Goal: Connect with others: Connect with others

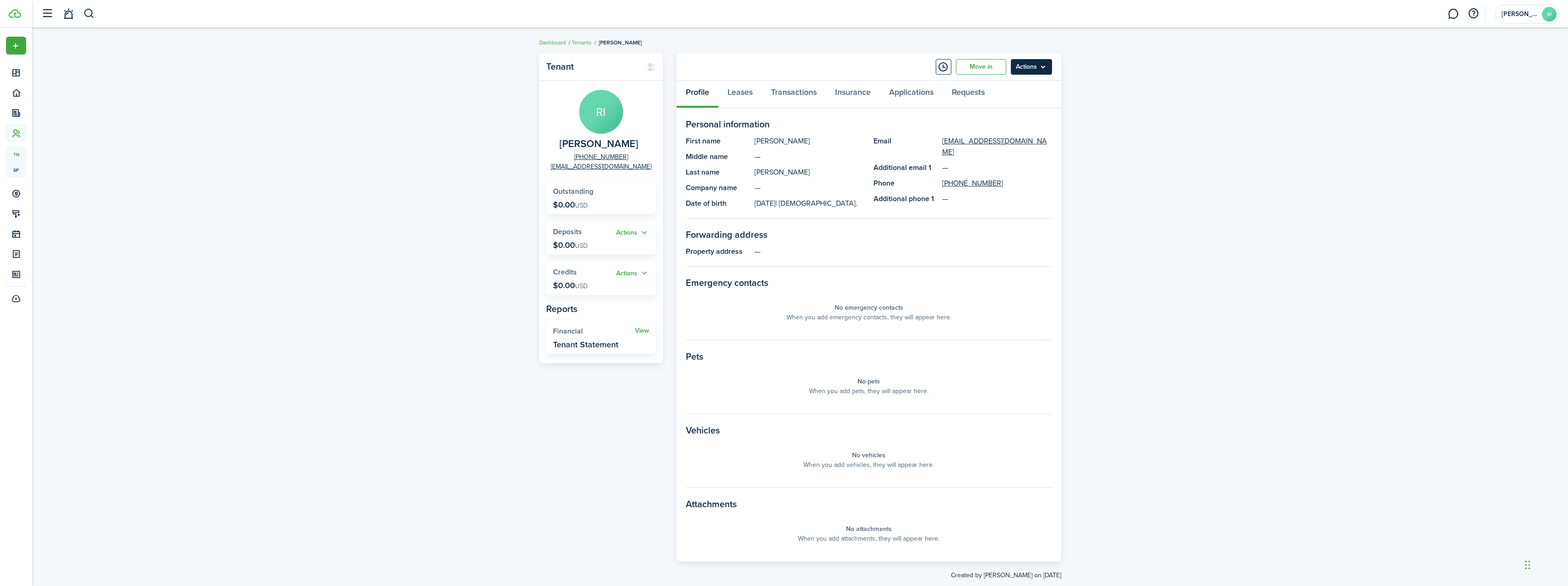
click at [1042, 64] on menu-btn "Actions" at bounding box center [1031, 67] width 41 height 15
click at [1020, 103] on button "Send Connection" at bounding box center [1012, 103] width 80 height 15
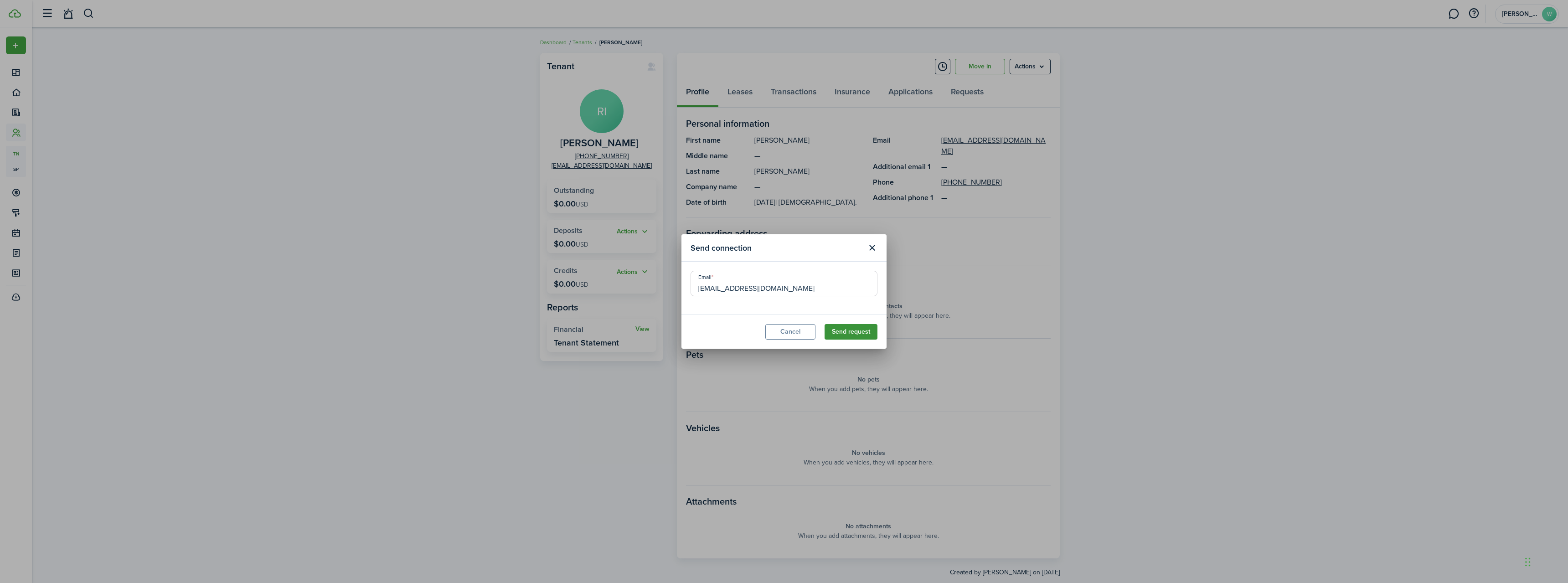
click at [839, 332] on button "Send request" at bounding box center [851, 331] width 53 height 15
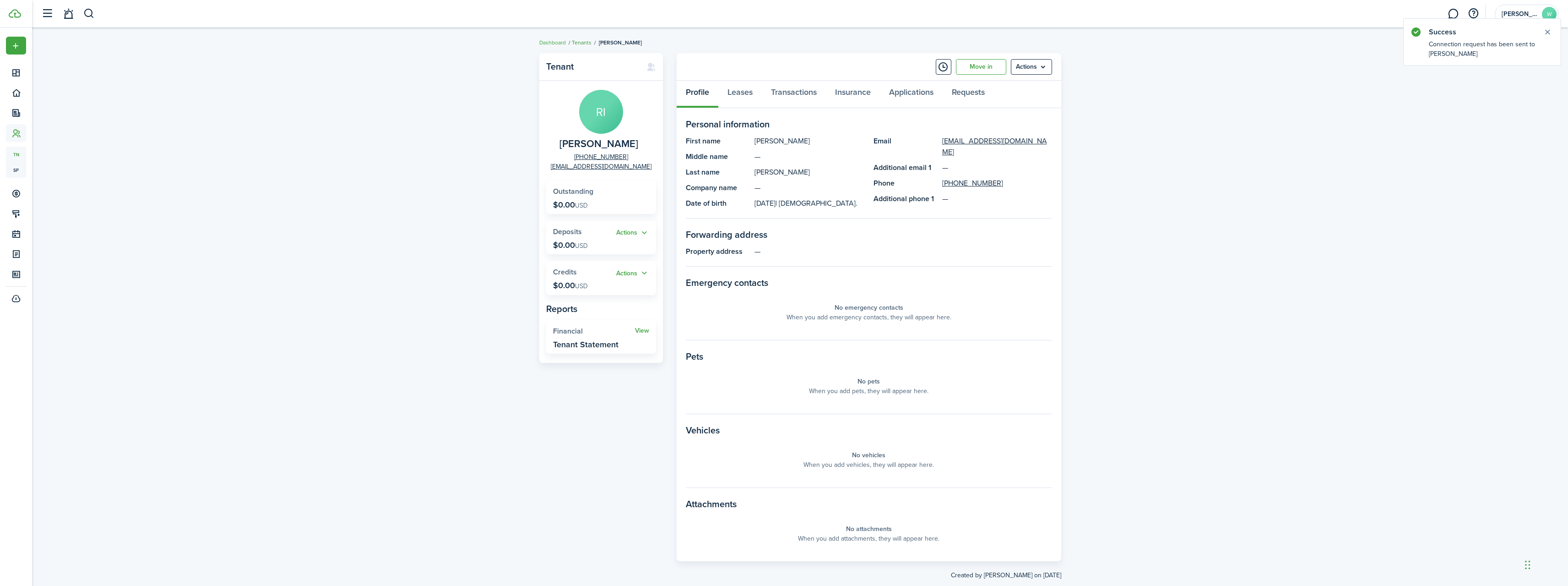
click at [584, 39] on link "Tenants" at bounding box center [581, 42] width 20 height 8
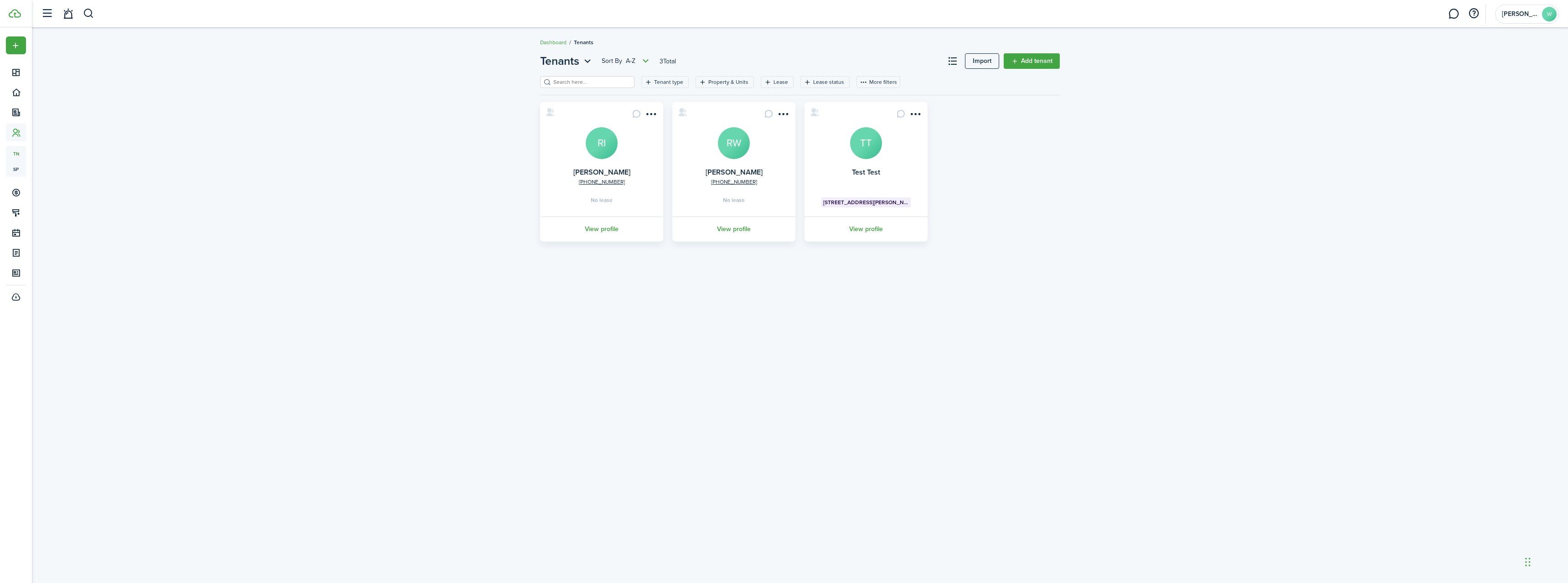
click at [738, 153] on avatar-text "RW" at bounding box center [733, 143] width 32 height 32
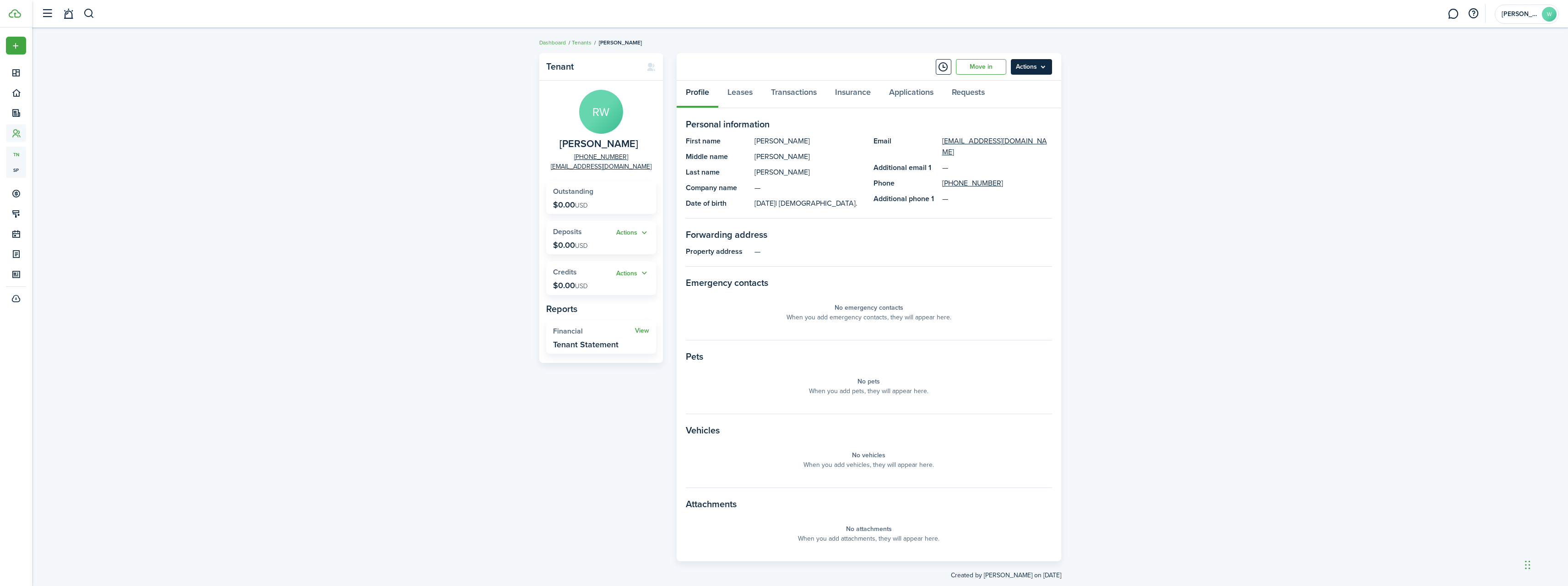
click at [1043, 69] on menu-btn "Actions" at bounding box center [1031, 67] width 41 height 15
click at [1020, 105] on button "Send Connection" at bounding box center [1012, 103] width 80 height 15
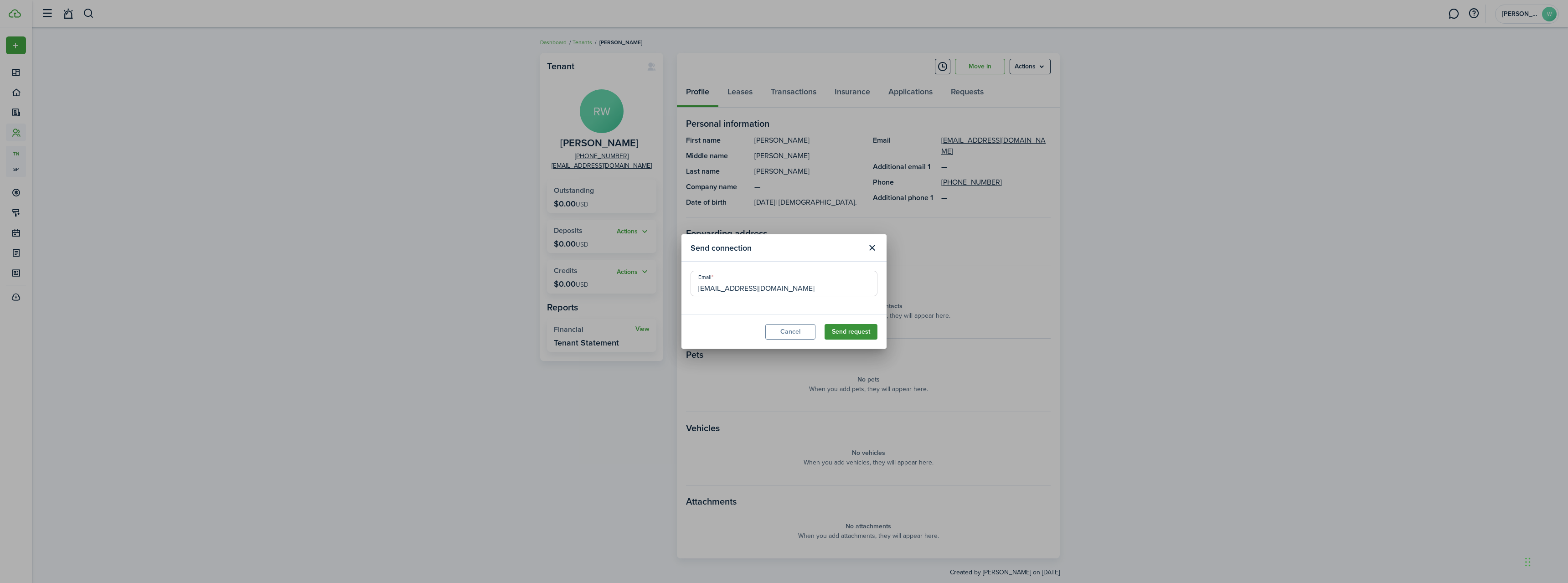
click at [843, 333] on button "Send request" at bounding box center [851, 331] width 53 height 15
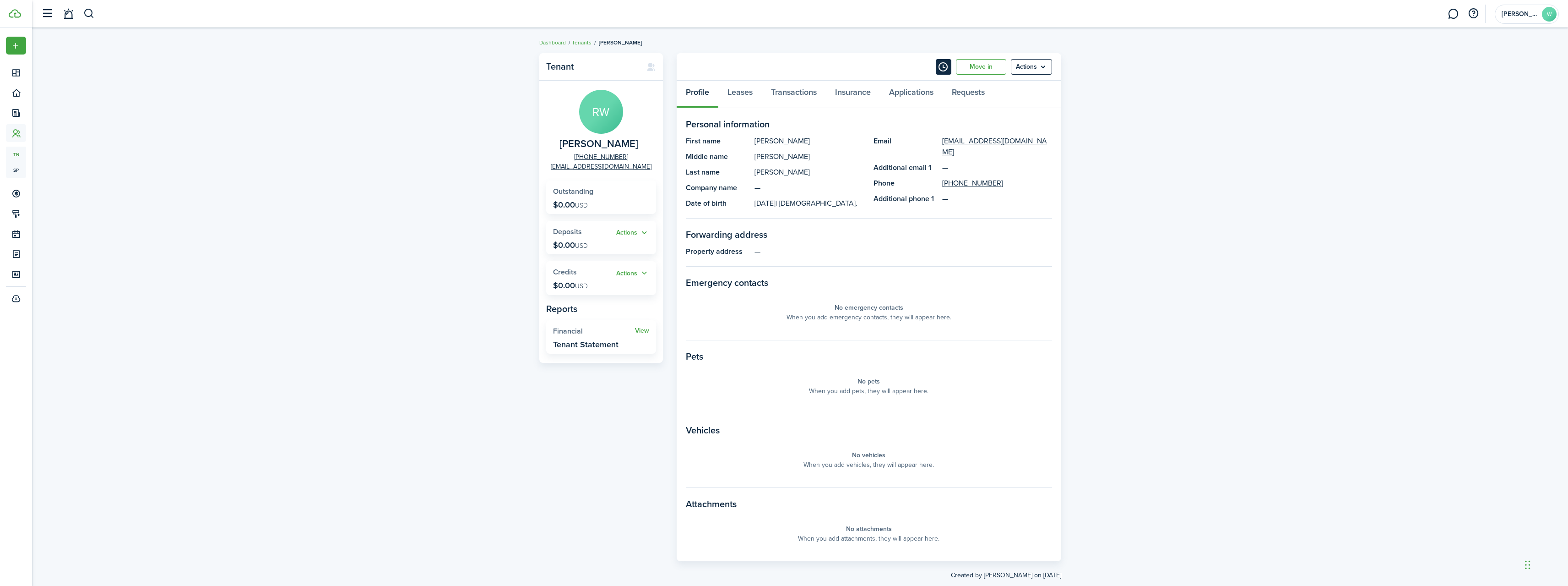
click at [941, 65] on button "Timeline" at bounding box center [943, 67] width 15 height 15
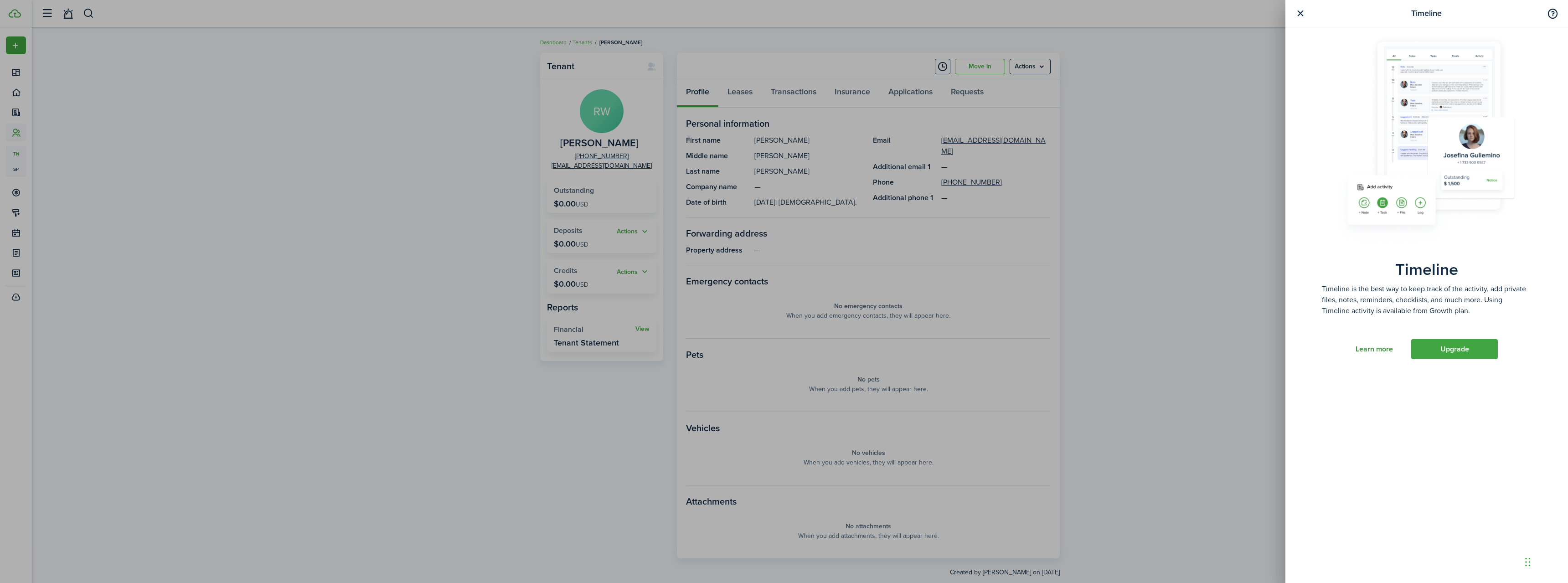
click at [1373, 352] on link "Learn more" at bounding box center [1374, 349] width 37 height 8
click at [231, 209] on div "Timeline Timeline Timeline is the best way to keep track of the activity, add p…" at bounding box center [784, 292] width 1568 height 583
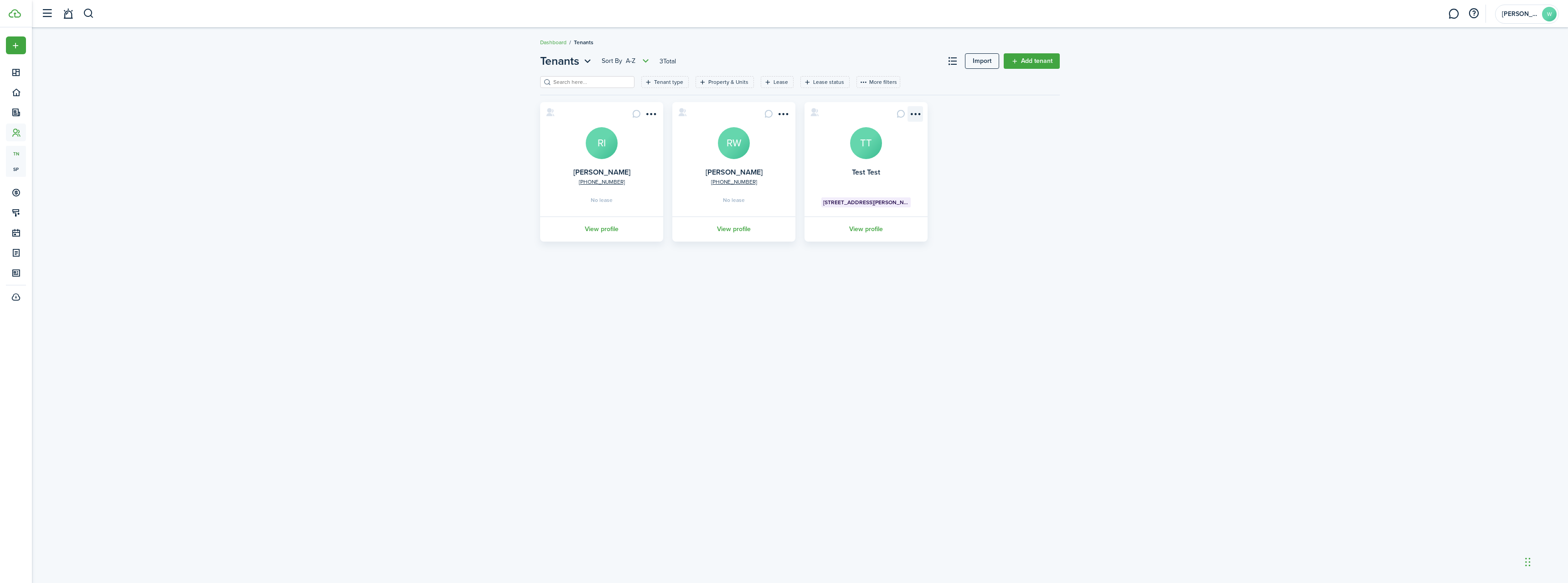
click at [917, 116] on menu-btn-icon "Open menu" at bounding box center [915, 113] width 15 height 15
click at [995, 136] on div "[PHONE_NUMBER] [PERSON_NAME] RI No lease View profile [PHONE_NUMBER] [PERSON_NA…" at bounding box center [800, 172] width 529 height 139
click at [786, 111] on menu-btn-icon "Open menu" at bounding box center [783, 113] width 15 height 15
click at [786, 111] on menu-btn-icon "Open menu" at bounding box center [783, 113] width 15 height 15
click at [915, 117] on menu-btn-icon "Open menu" at bounding box center [915, 113] width 15 height 15
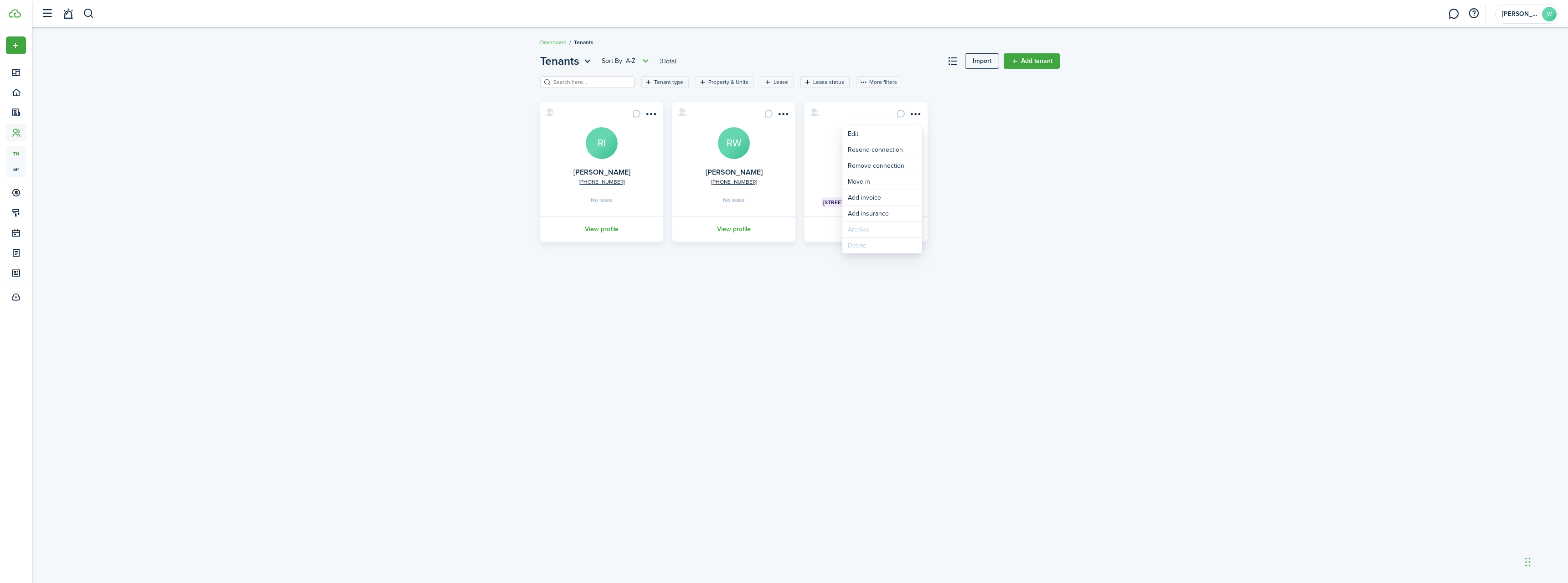
click at [471, 173] on div "Tenants Sort by A-Z 3 Total Import Add tenant Tenant type Property & Units Leas…" at bounding box center [800, 147] width 1536 height 198
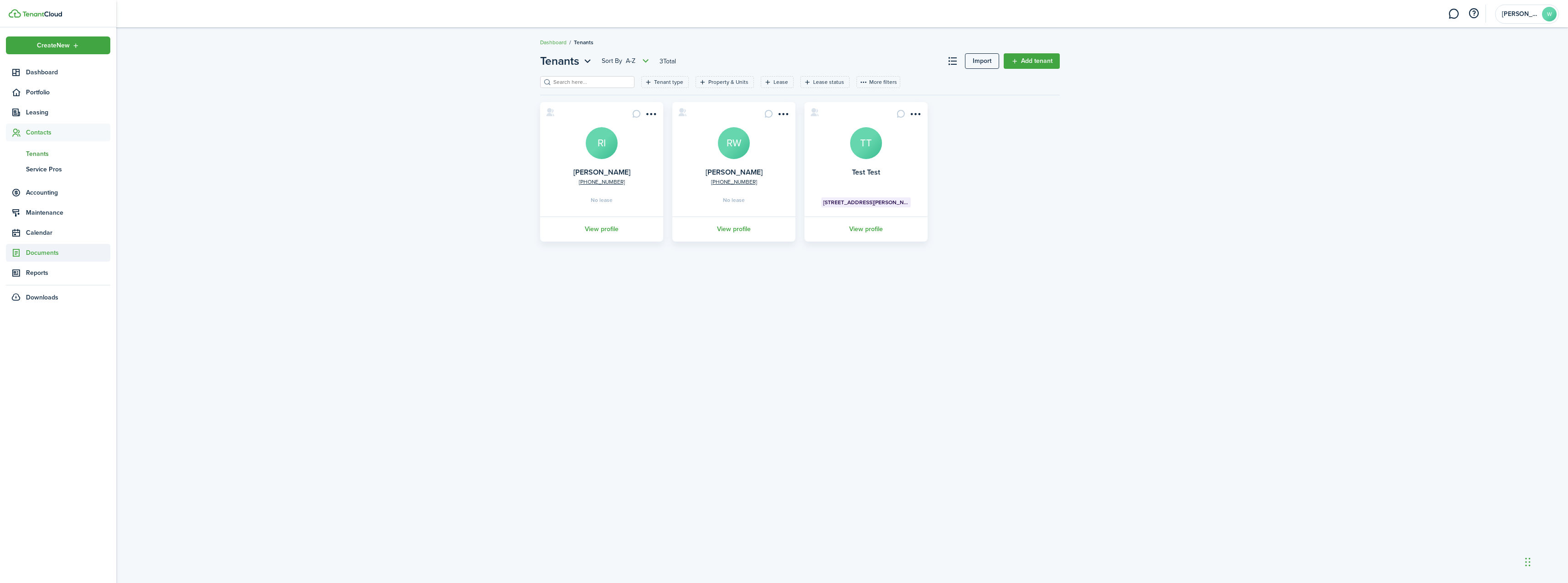
click at [37, 251] on span "Documents" at bounding box center [68, 253] width 85 height 10
click at [53, 234] on span "Landlord forms" at bounding box center [68, 234] width 85 height 10
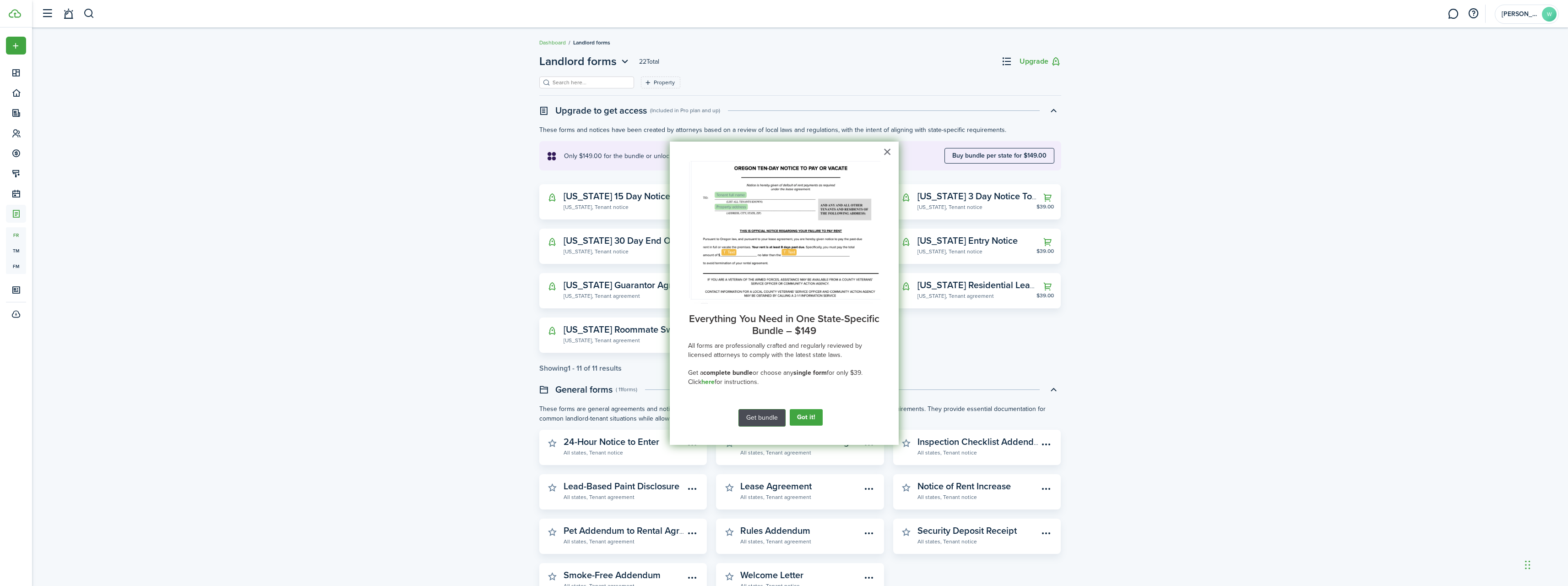
click at [759, 417] on button "Get bundle" at bounding box center [762, 418] width 47 height 17
